Goal: Find specific page/section: Find specific page/section

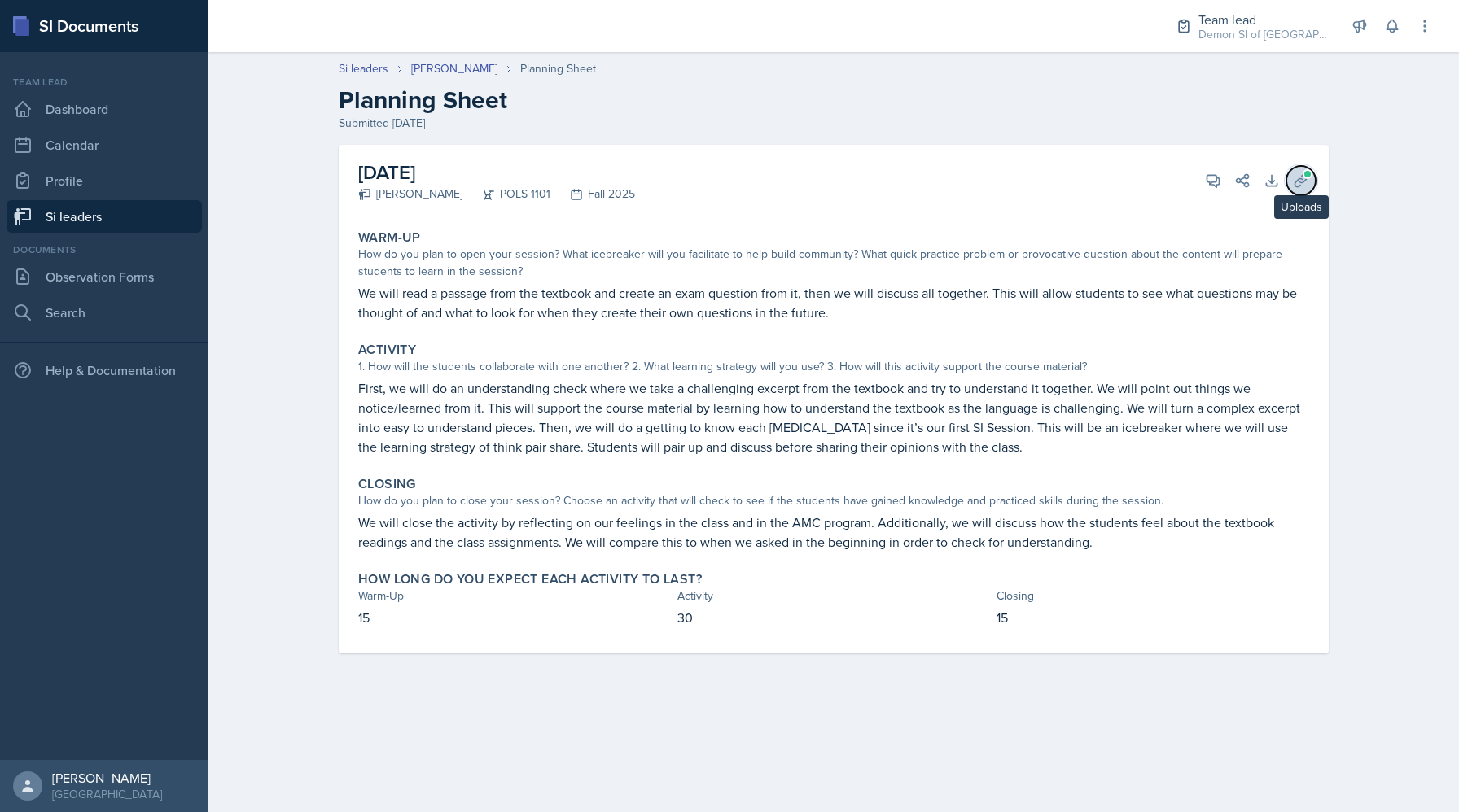
click at [1310, 179] on button "Uploads" at bounding box center [1301, 180] width 29 height 29
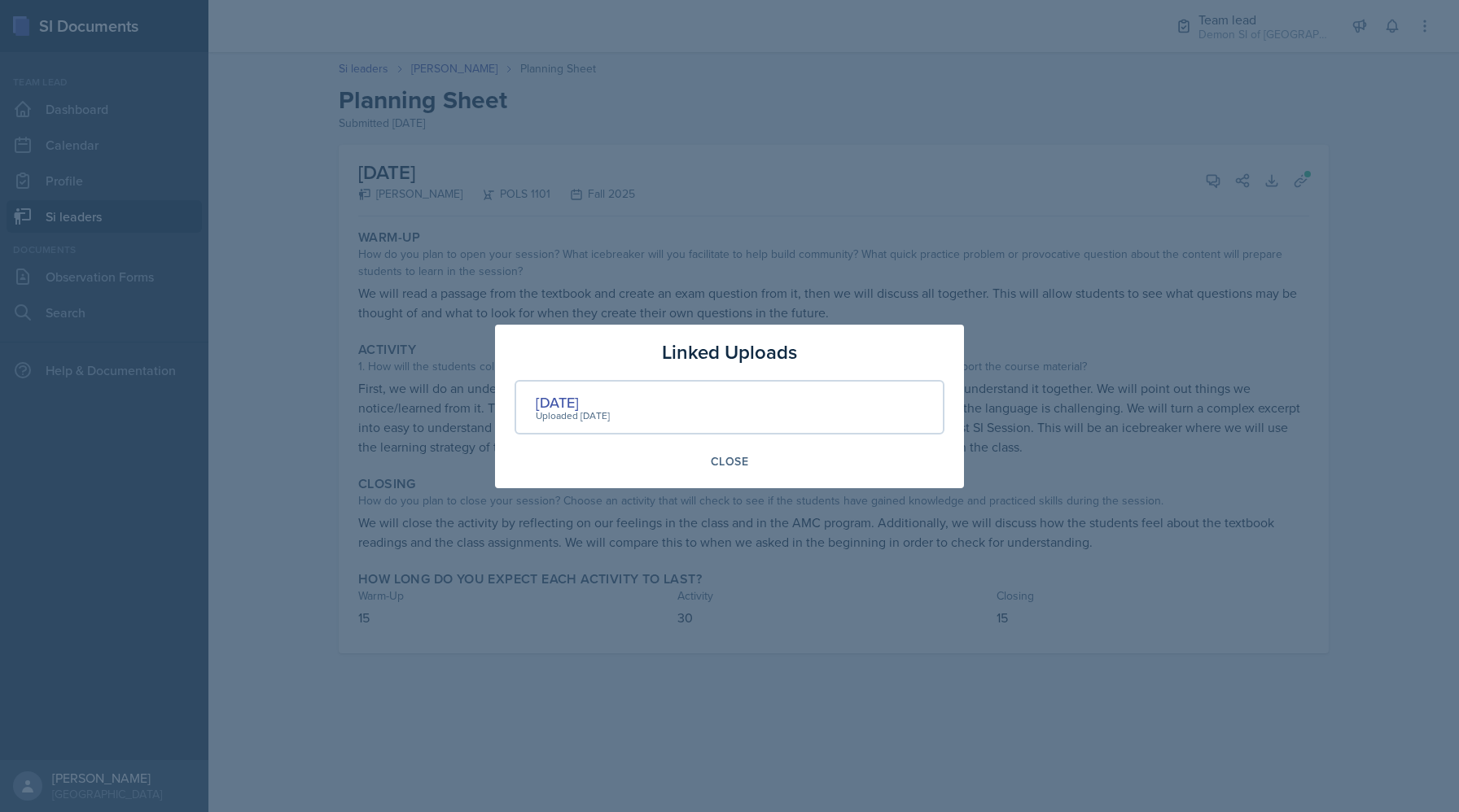
click at [558, 409] on div "Uploaded [DATE]" at bounding box center [573, 416] width 74 height 15
click at [566, 394] on div "[DATE]" at bounding box center [573, 402] width 74 height 22
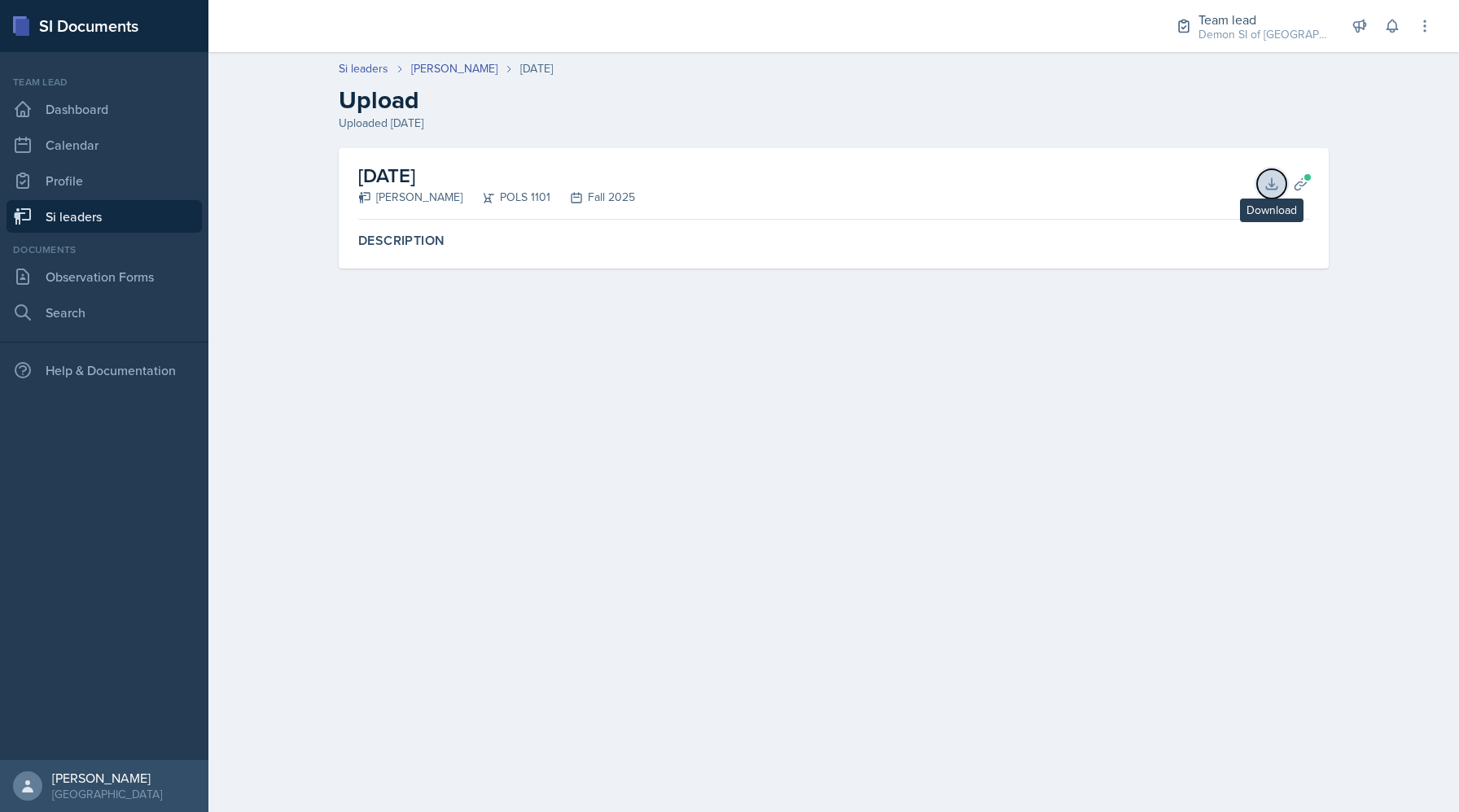
click at [1267, 180] on icon at bounding box center [1272, 184] width 17 height 17
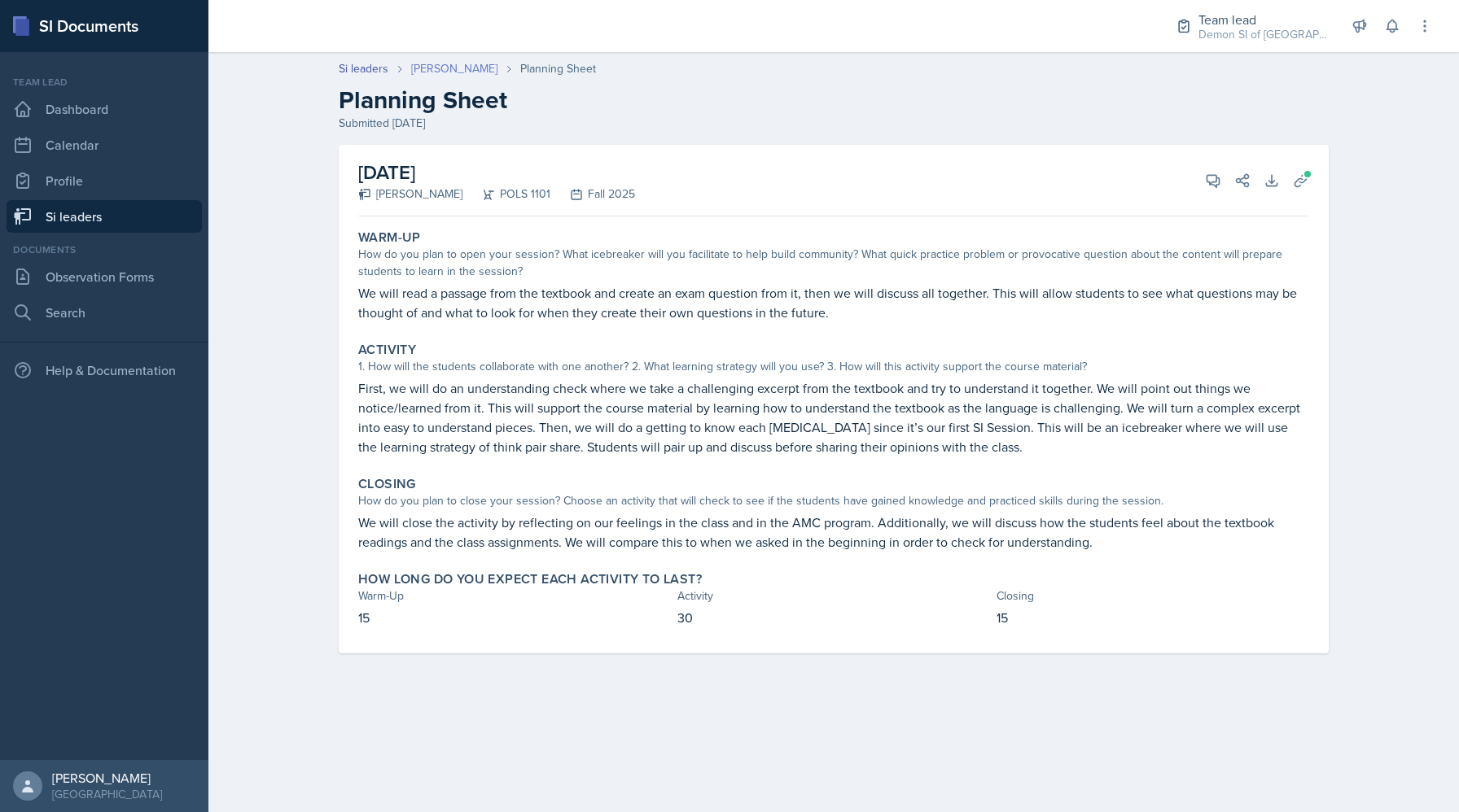
click at [438, 70] on link "[PERSON_NAME]" at bounding box center [454, 68] width 87 height 17
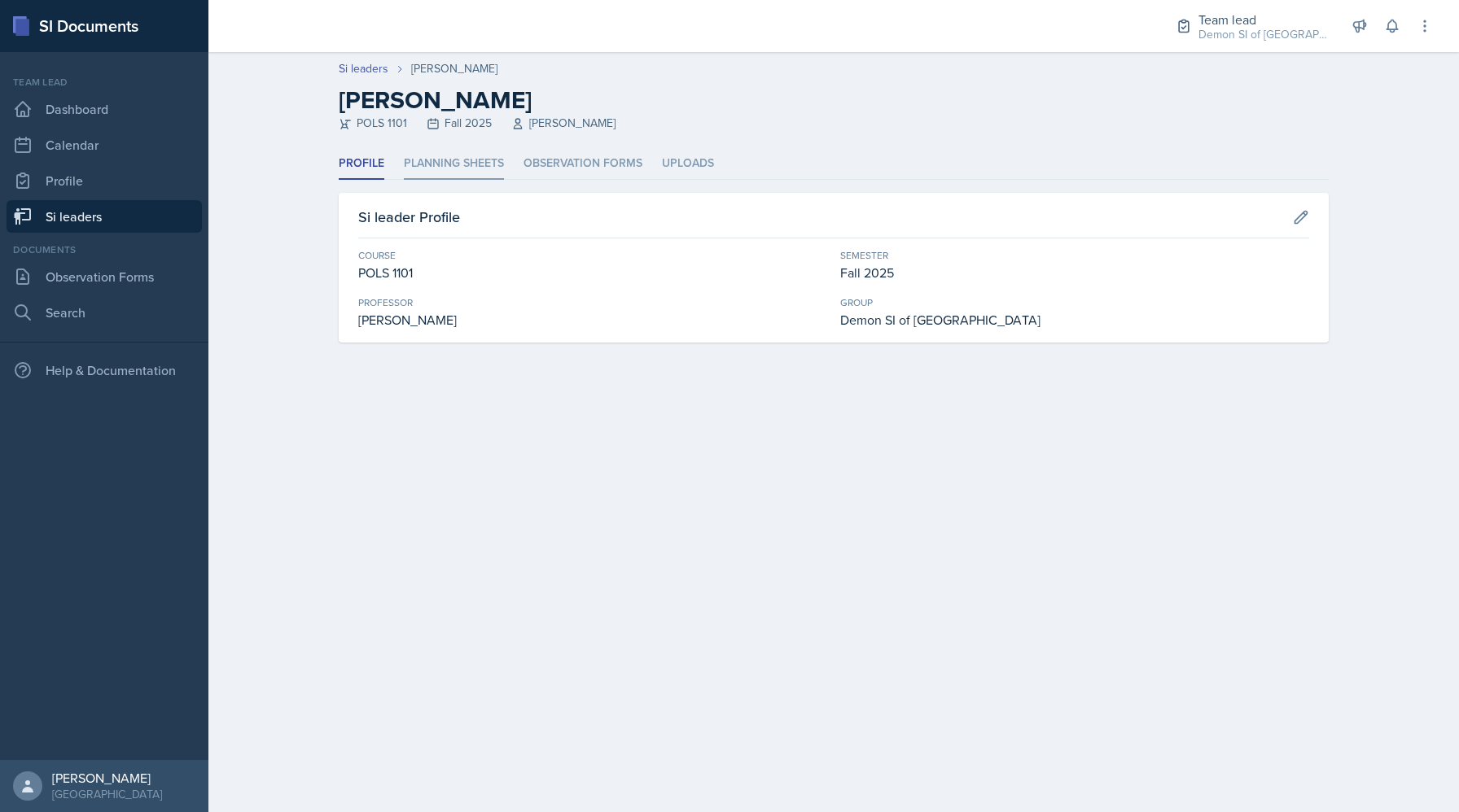
click at [443, 150] on li "Planning Sheets" at bounding box center [453, 164] width 100 height 31
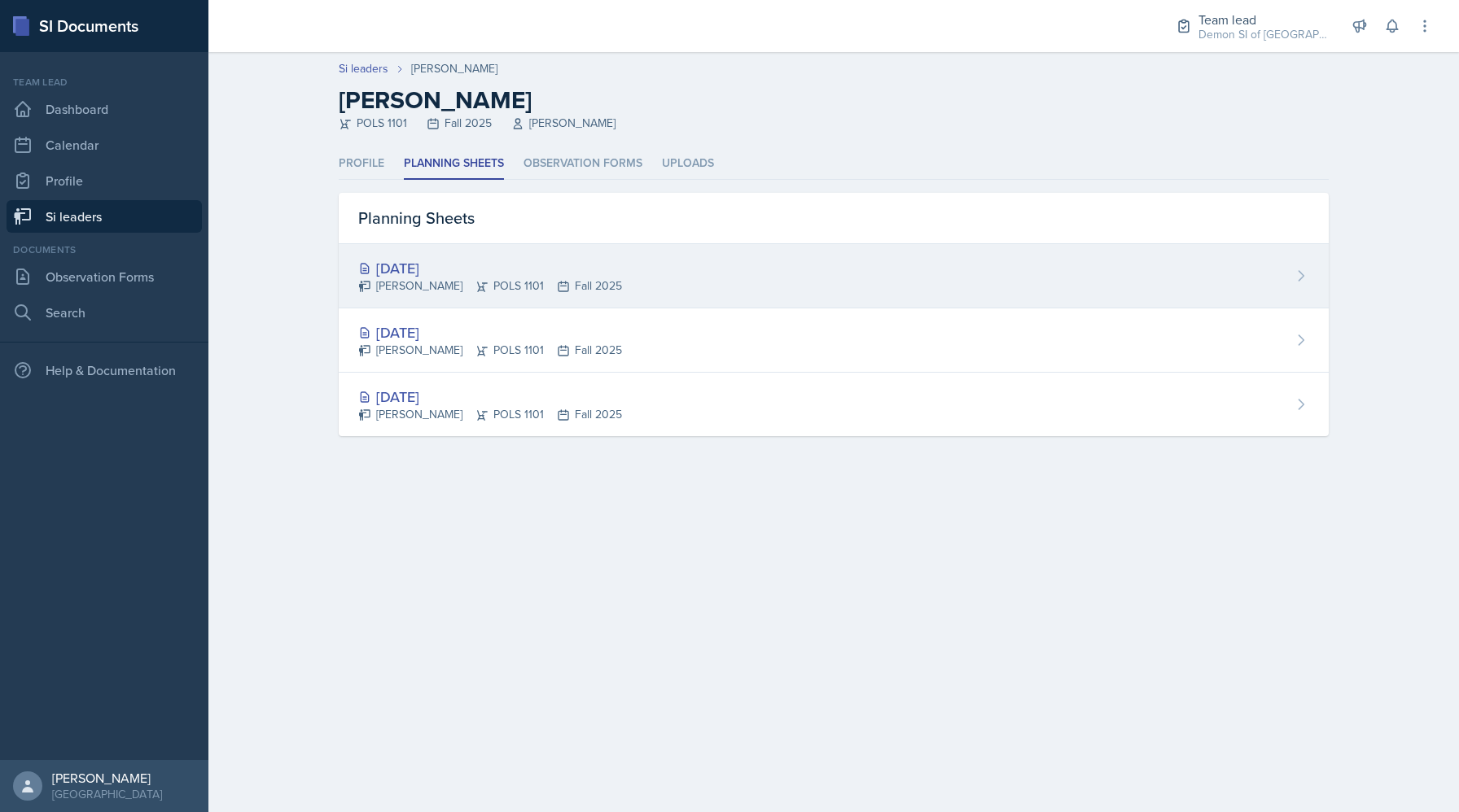
click at [449, 284] on div "Malk Almimar POLS 1101 Fall 2025" at bounding box center [490, 285] width 263 height 17
